Goal: Navigation & Orientation: Find specific page/section

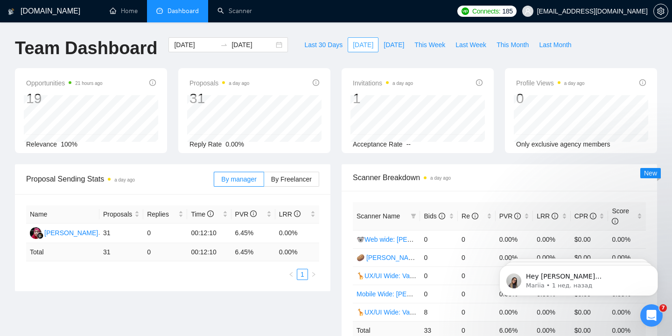
click at [353, 44] on span "[DATE]" at bounding box center [363, 45] width 21 height 10
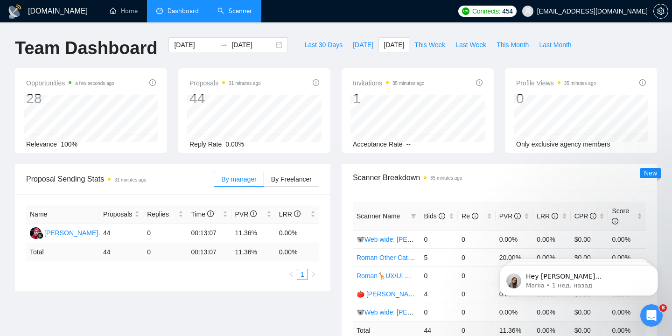
click at [235, 12] on link "Scanner" at bounding box center [235, 11] width 35 height 8
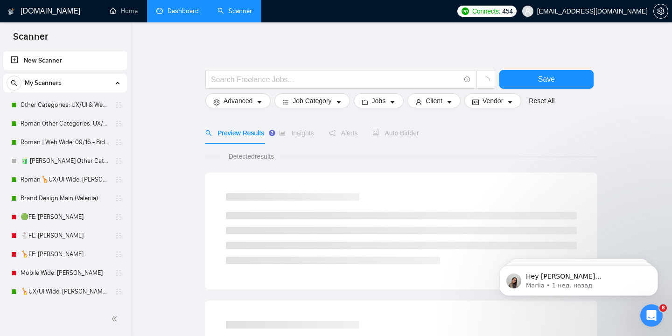
click at [190, 14] on link "Dashboard" at bounding box center [177, 11] width 42 height 8
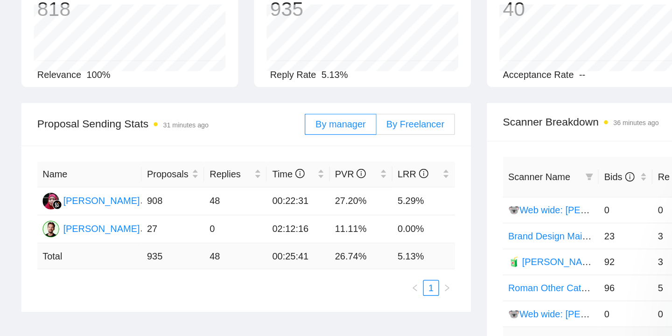
click at [298, 180] on span "By Freelancer" at bounding box center [291, 179] width 41 height 7
click at [264, 182] on input "By Freelancer" at bounding box center [264, 182] width 0 height 0
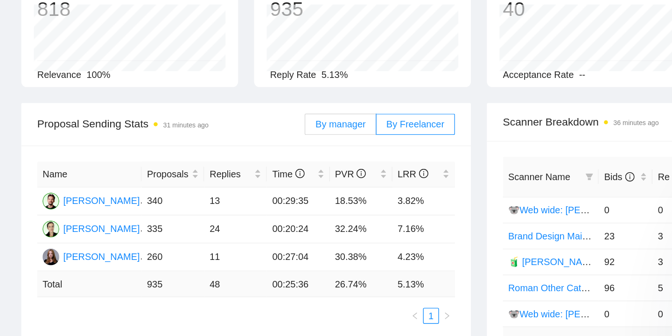
click at [239, 181] on span "By manager" at bounding box center [238, 179] width 35 height 7
click at [214, 182] on input "By manager" at bounding box center [214, 182] width 0 height 0
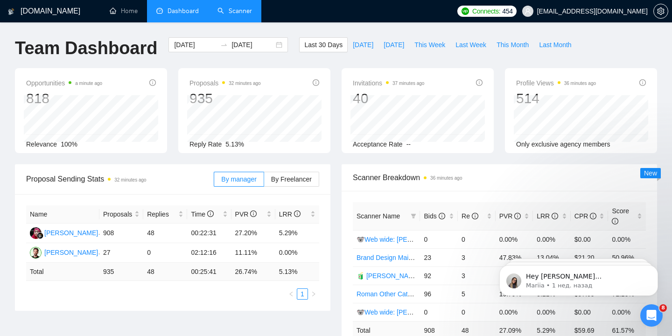
click at [243, 10] on link "Scanner" at bounding box center [235, 11] width 35 height 8
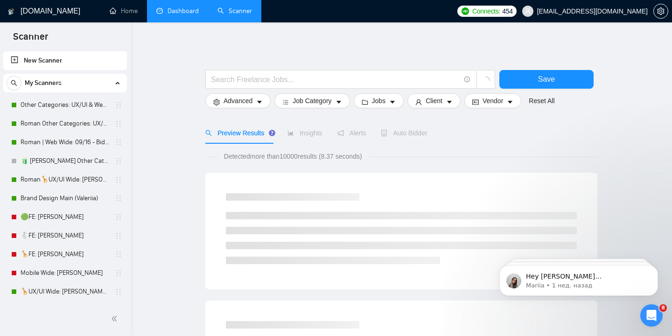
click at [176, 10] on link "Dashboard" at bounding box center [177, 11] width 42 height 8
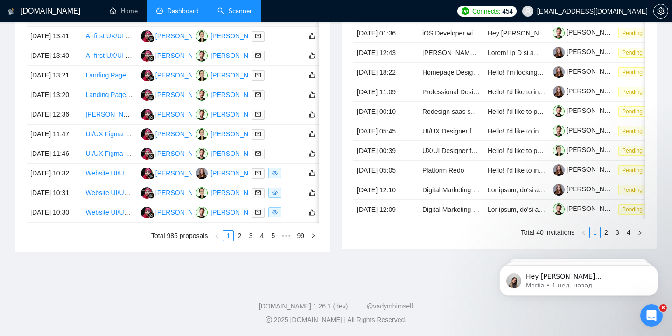
scroll to position [503, 0]
